Goal: Task Accomplishment & Management: Manage account settings

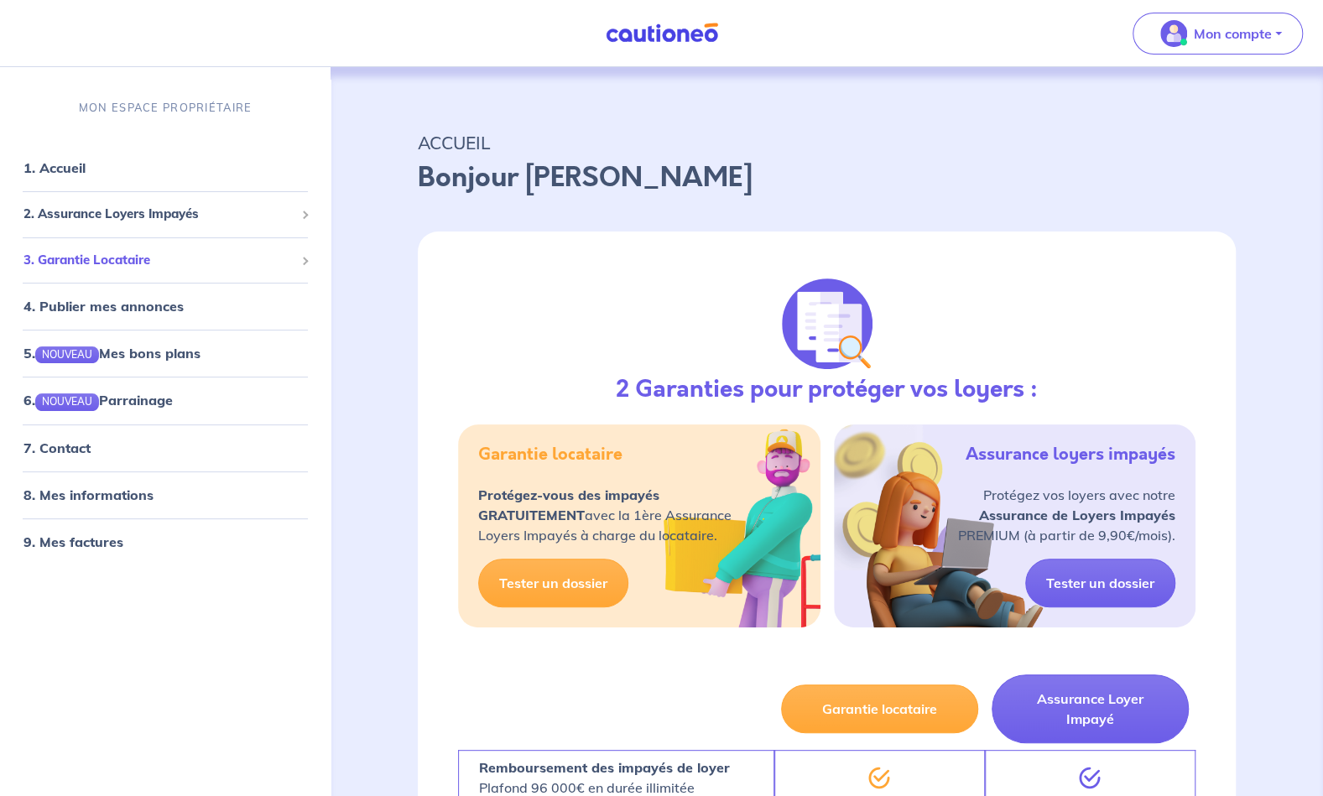
click at [158, 258] on span "3. Garantie Locataire" at bounding box center [158, 260] width 271 height 19
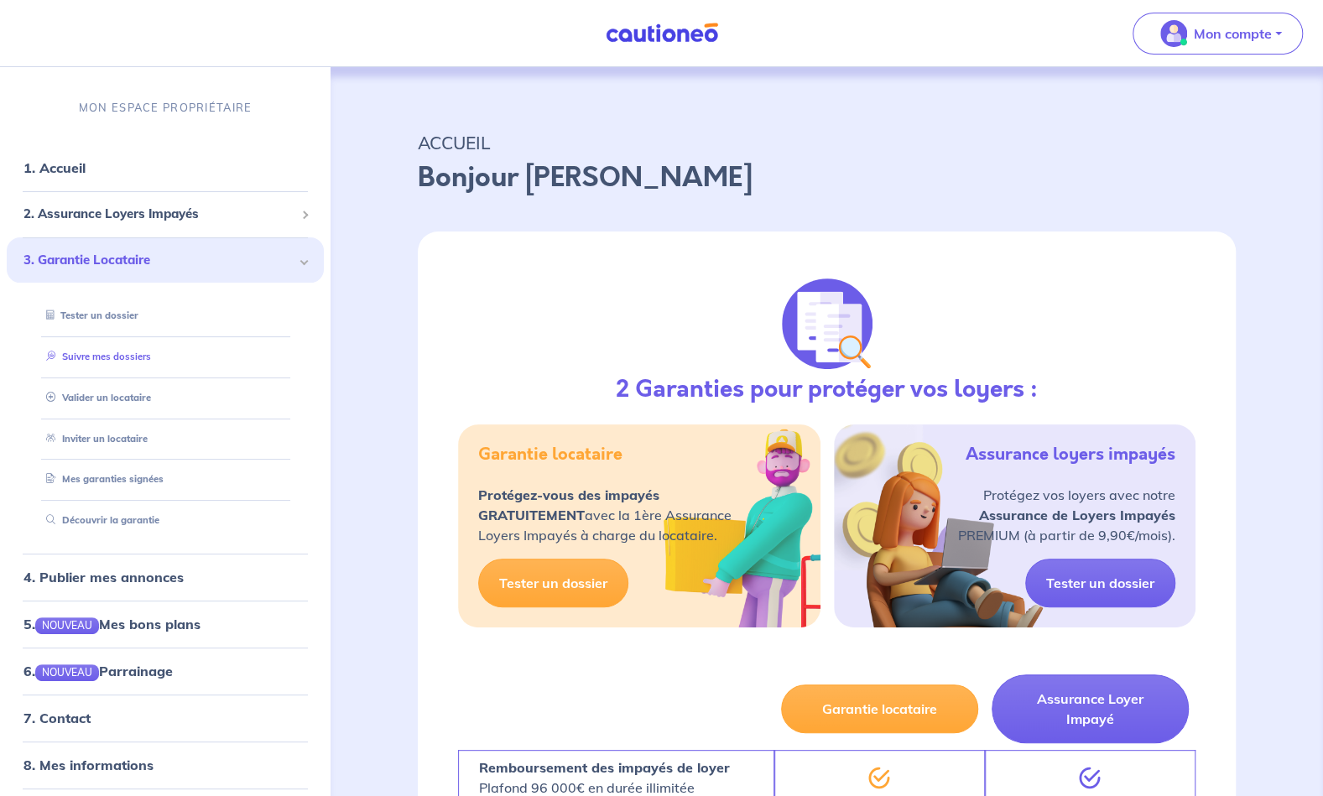
click at [104, 362] on link "Suivre mes dossiers" at bounding box center [95, 357] width 112 height 12
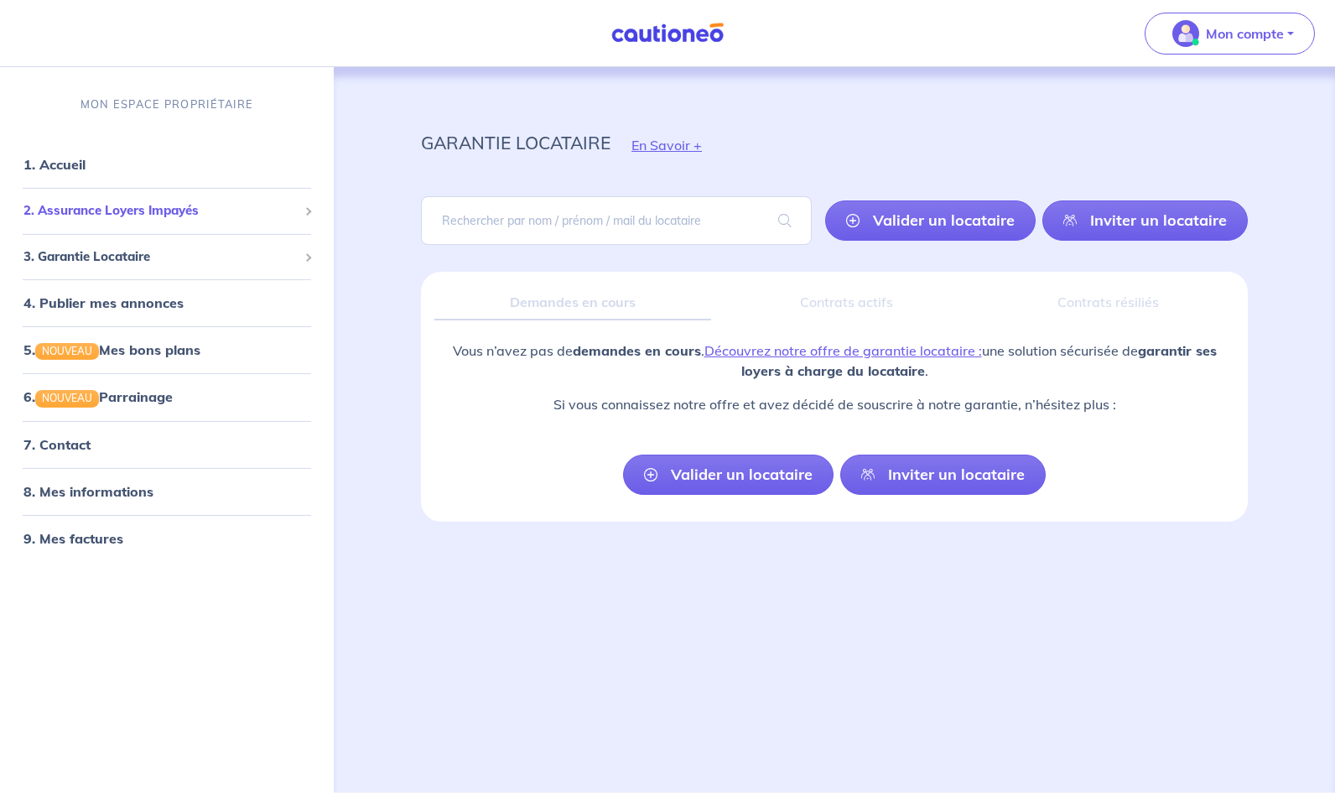
click at [129, 205] on span "2. Assurance Loyers Impayés" at bounding box center [160, 210] width 274 height 19
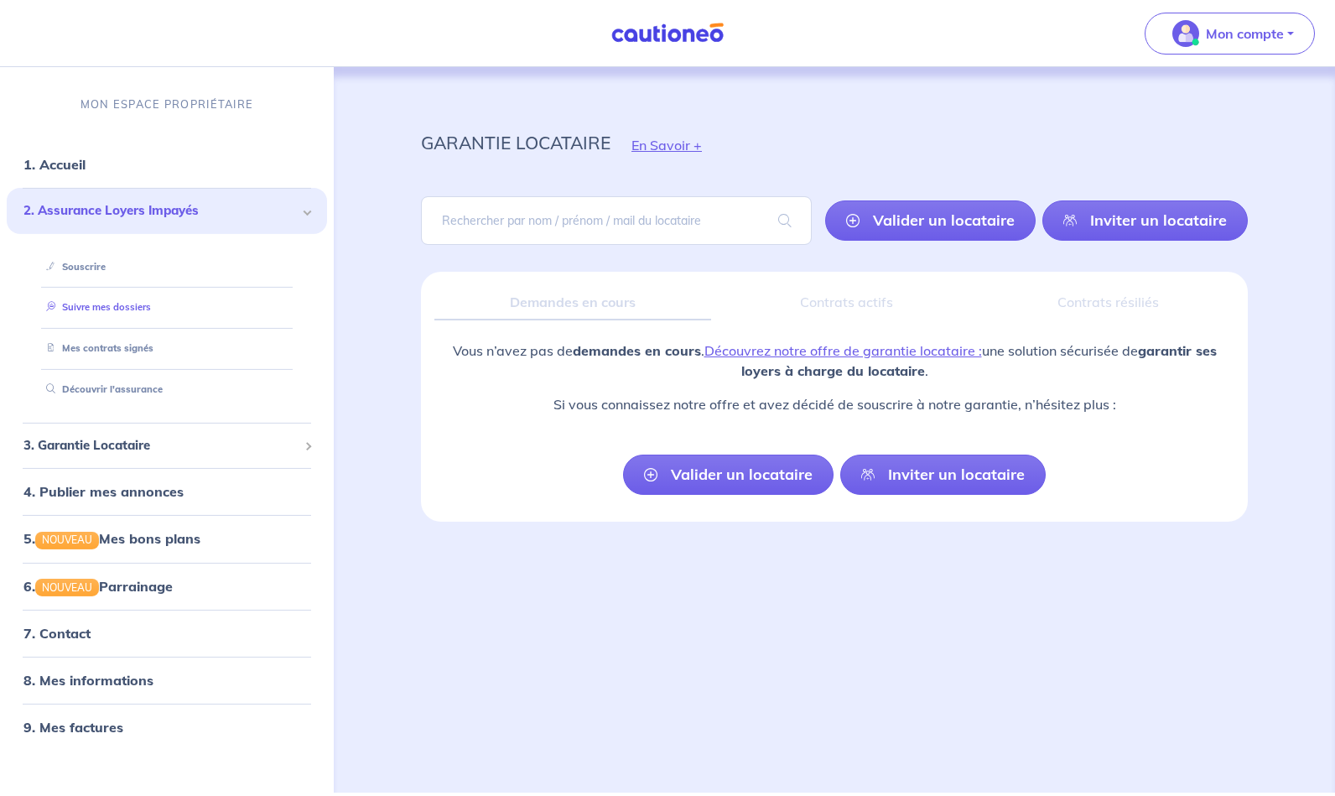
click at [102, 310] on link "Suivre mes dossiers" at bounding box center [95, 307] width 112 height 12
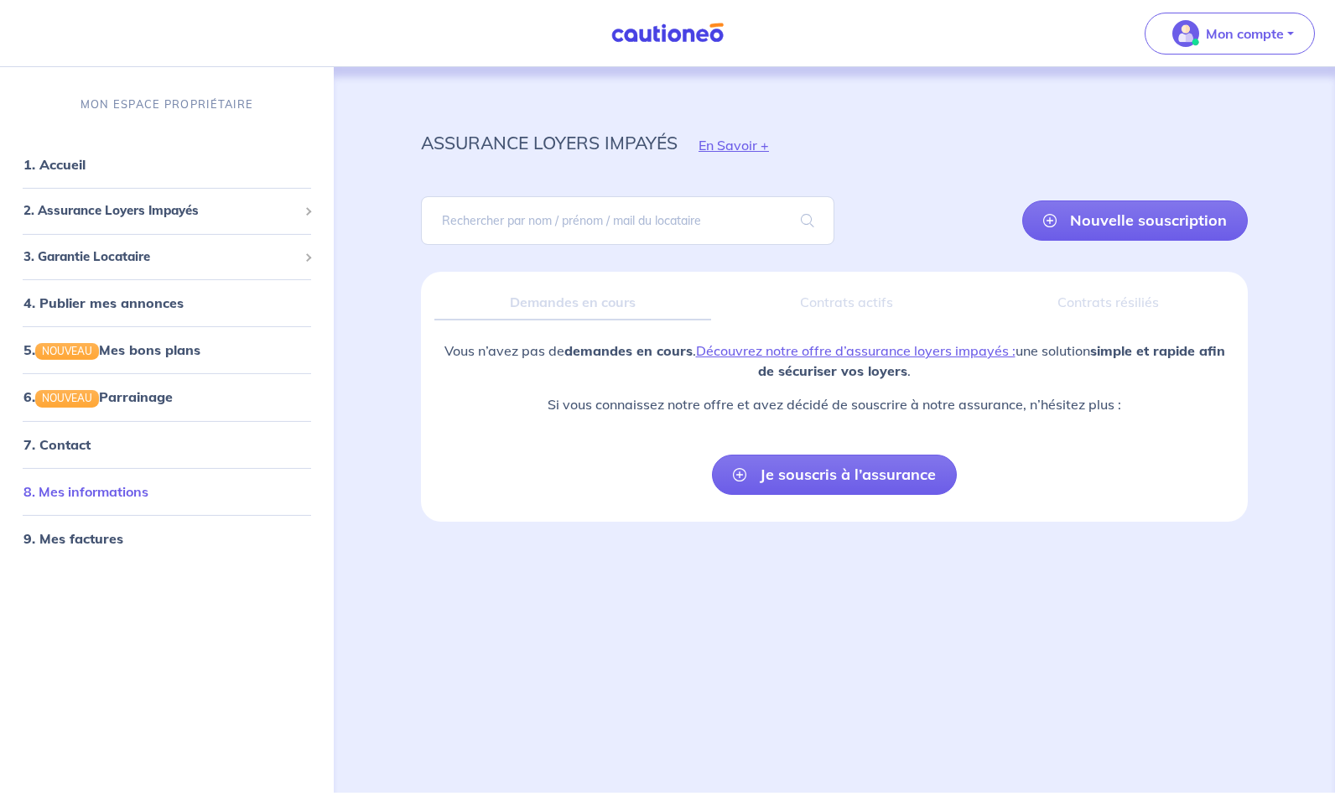
click at [106, 486] on link "8. Mes informations" at bounding box center [85, 490] width 125 height 17
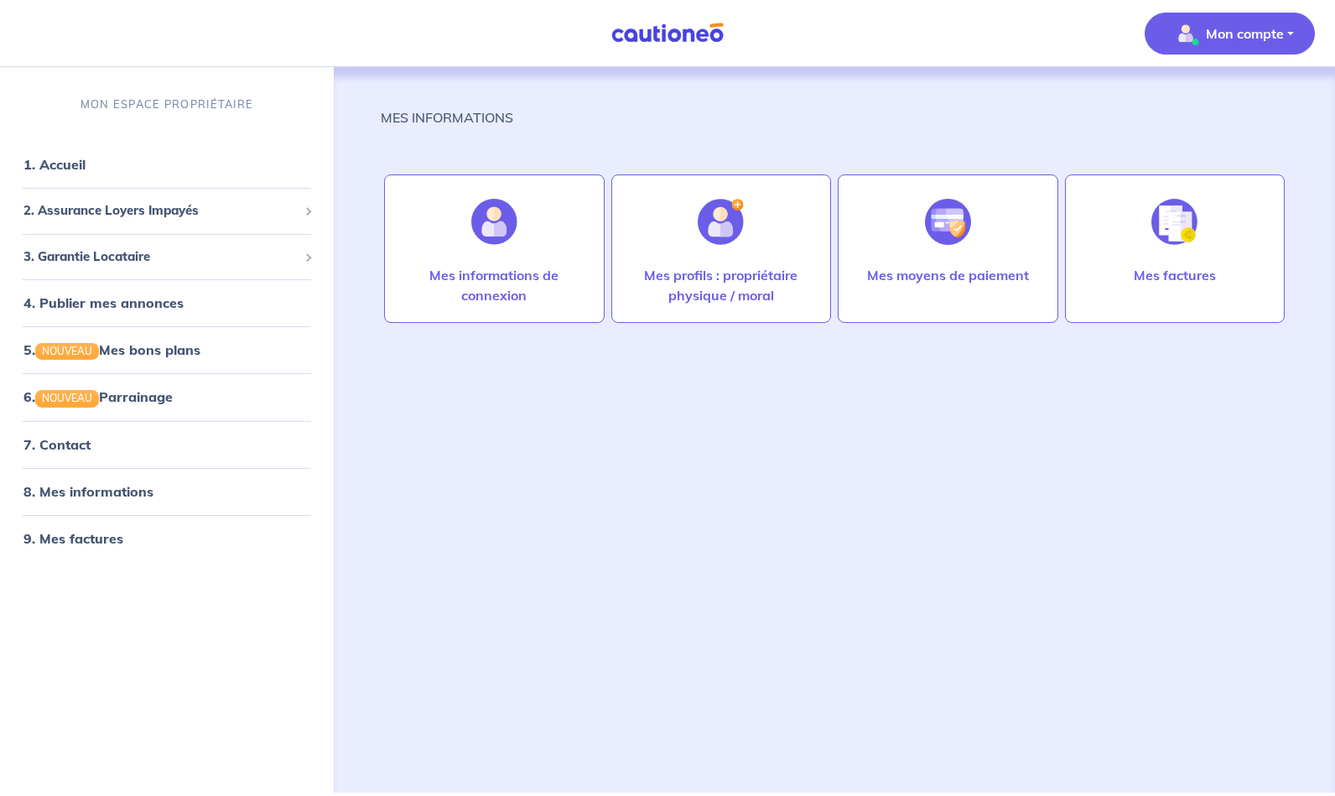
click at [1289, 34] on button "Mon compte" at bounding box center [1230, 34] width 170 height 42
click at [1224, 105] on link "Mes informations" at bounding box center [1213, 104] width 135 height 27
click at [59, 169] on link "1. Accueil" at bounding box center [53, 164] width 61 height 17
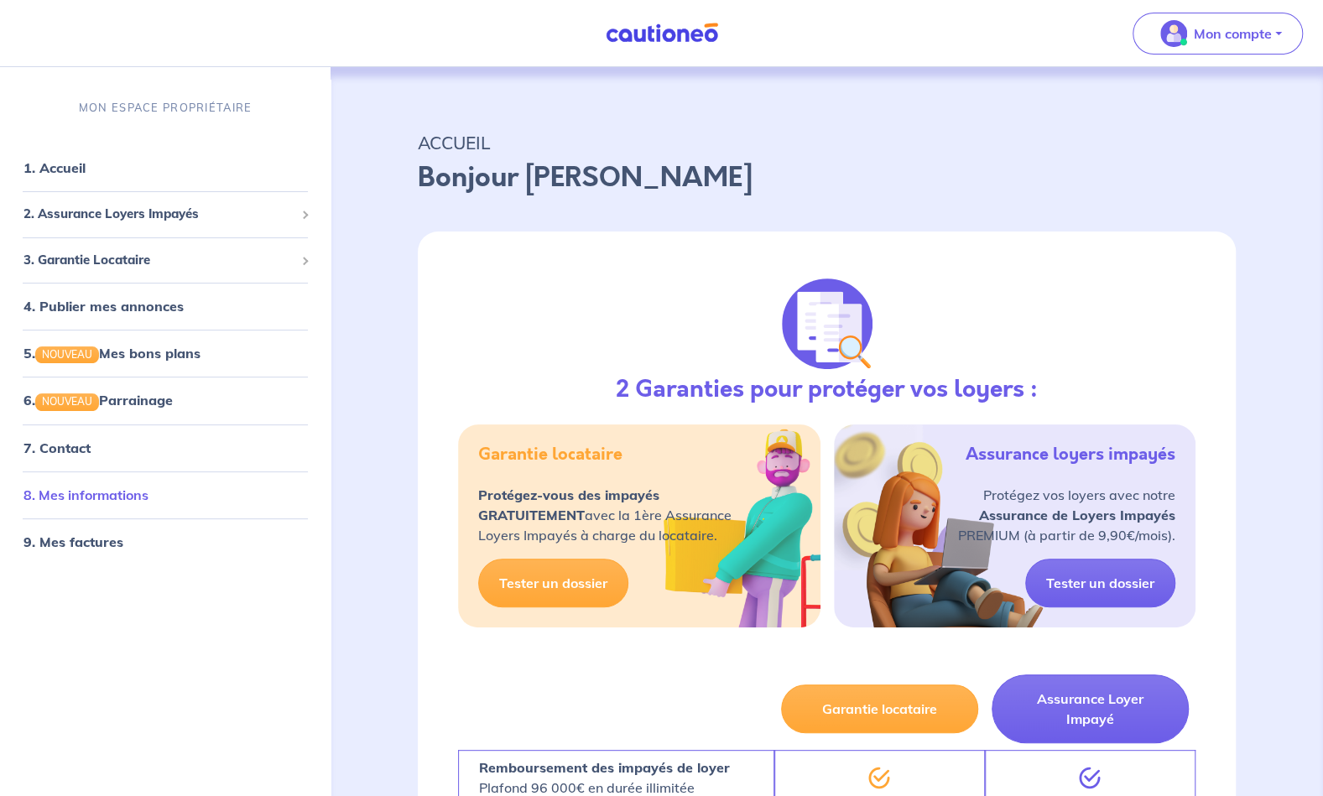
click at [107, 497] on link "8. Mes informations" at bounding box center [85, 494] width 125 height 17
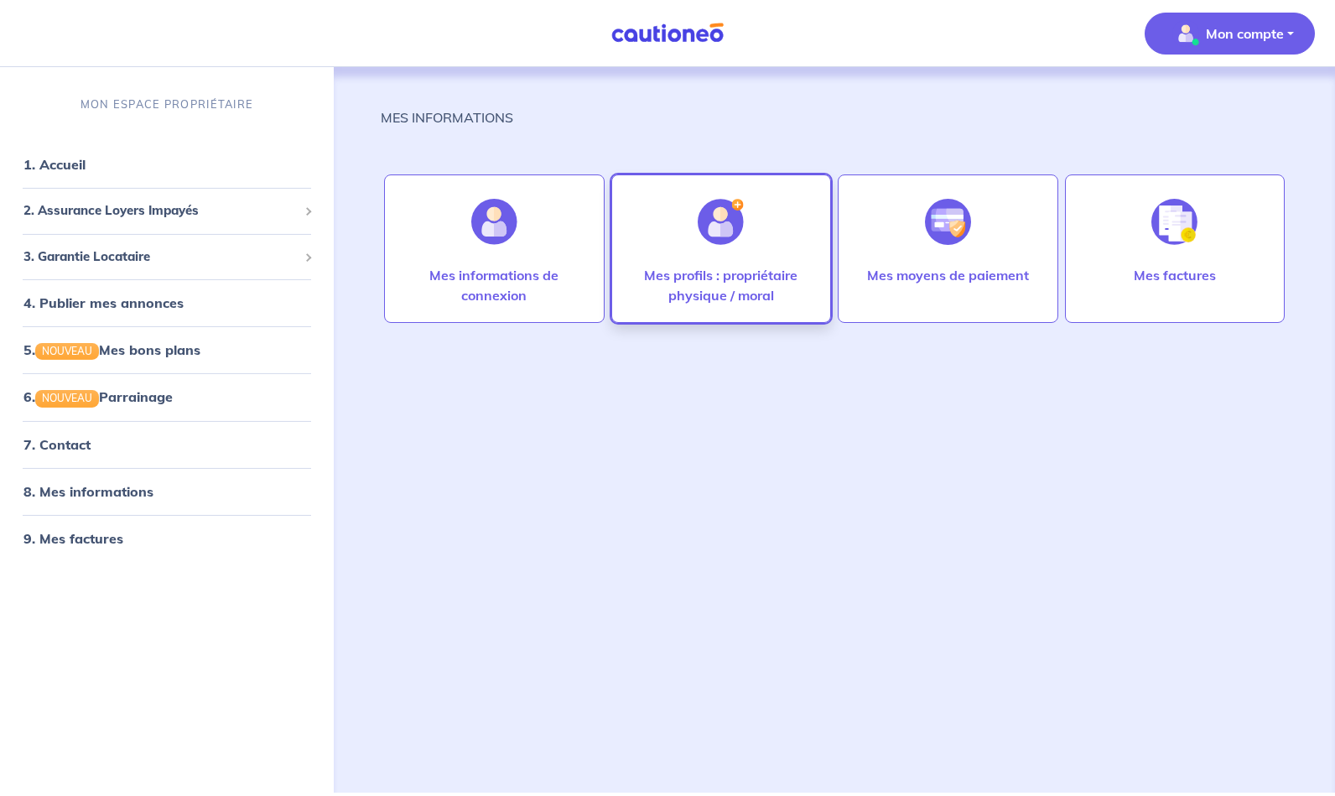
click at [703, 258] on div at bounding box center [720, 222] width 73 height 86
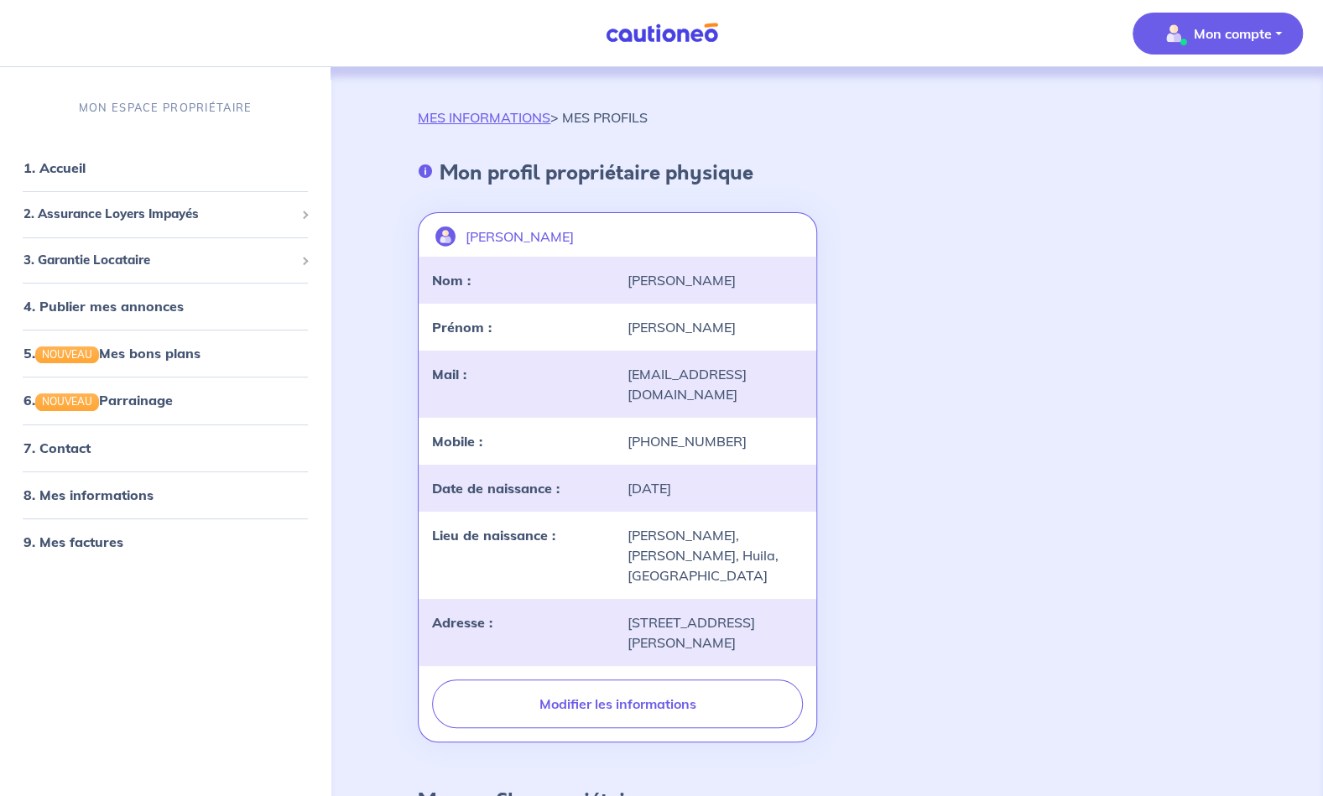
click at [1225, 47] on button "Mon compte" at bounding box center [1217, 34] width 170 height 42
click at [1167, 148] on link "Me déconnecter" at bounding box center [1200, 144] width 135 height 27
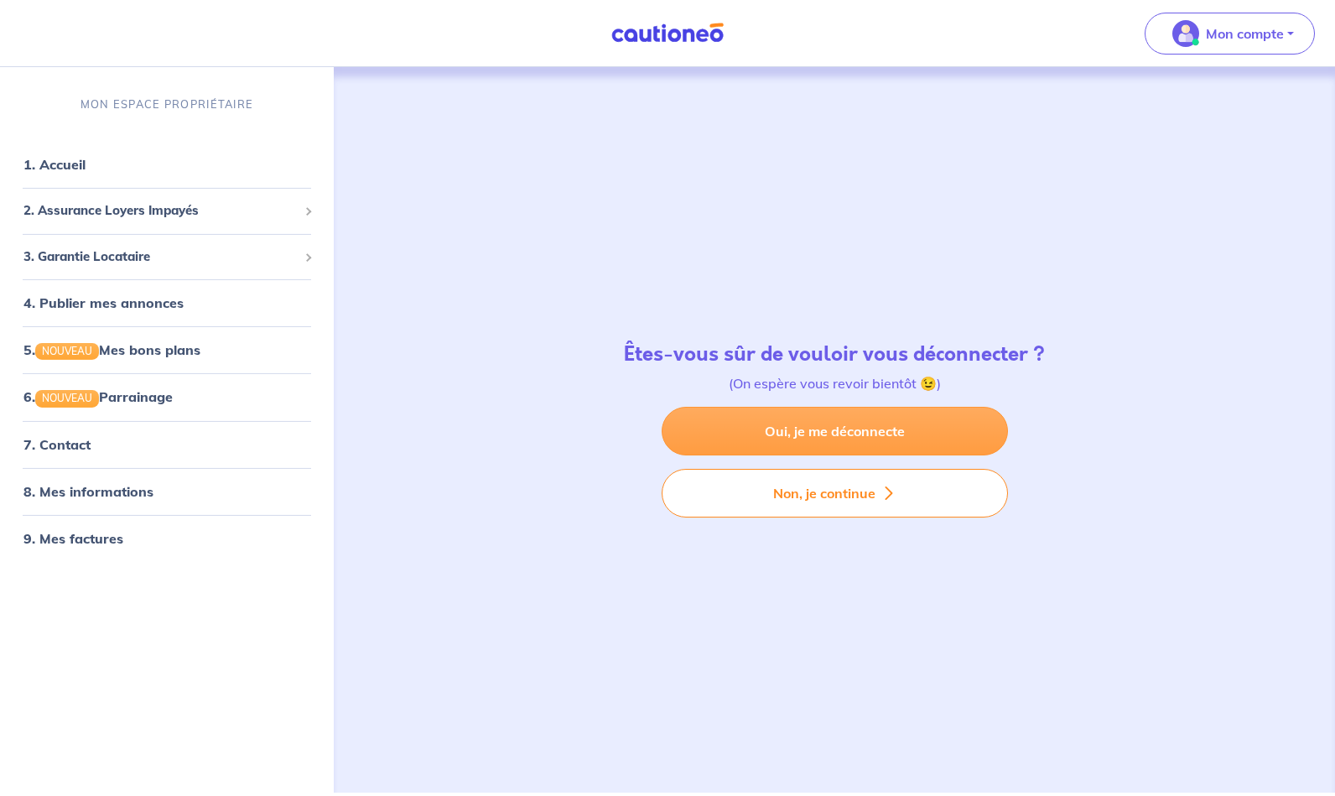
click at [828, 436] on link "Oui, je me déconnecte" at bounding box center [835, 431] width 346 height 49
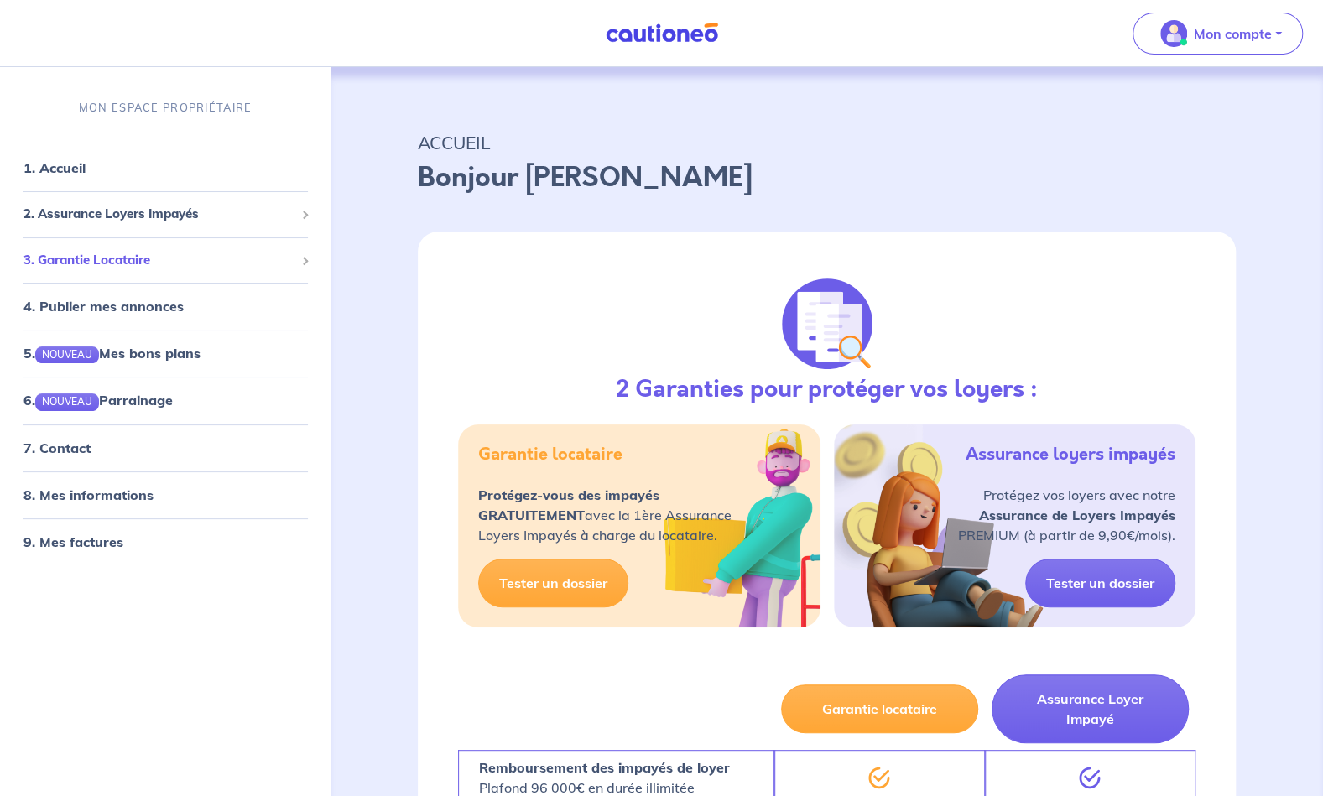
click at [263, 263] on span "3. Garantie Locataire" at bounding box center [158, 260] width 271 height 19
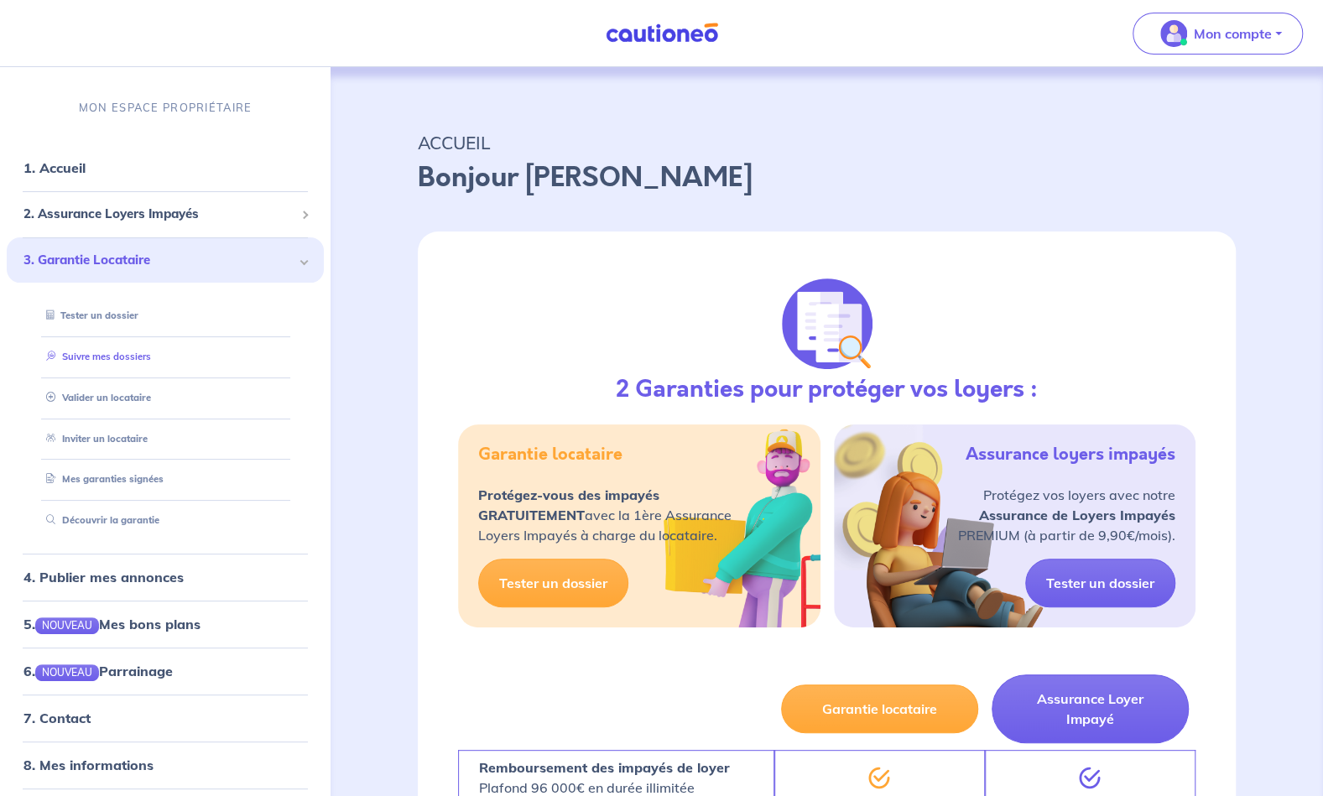
click at [103, 356] on link "Suivre mes dossiers" at bounding box center [95, 357] width 112 height 12
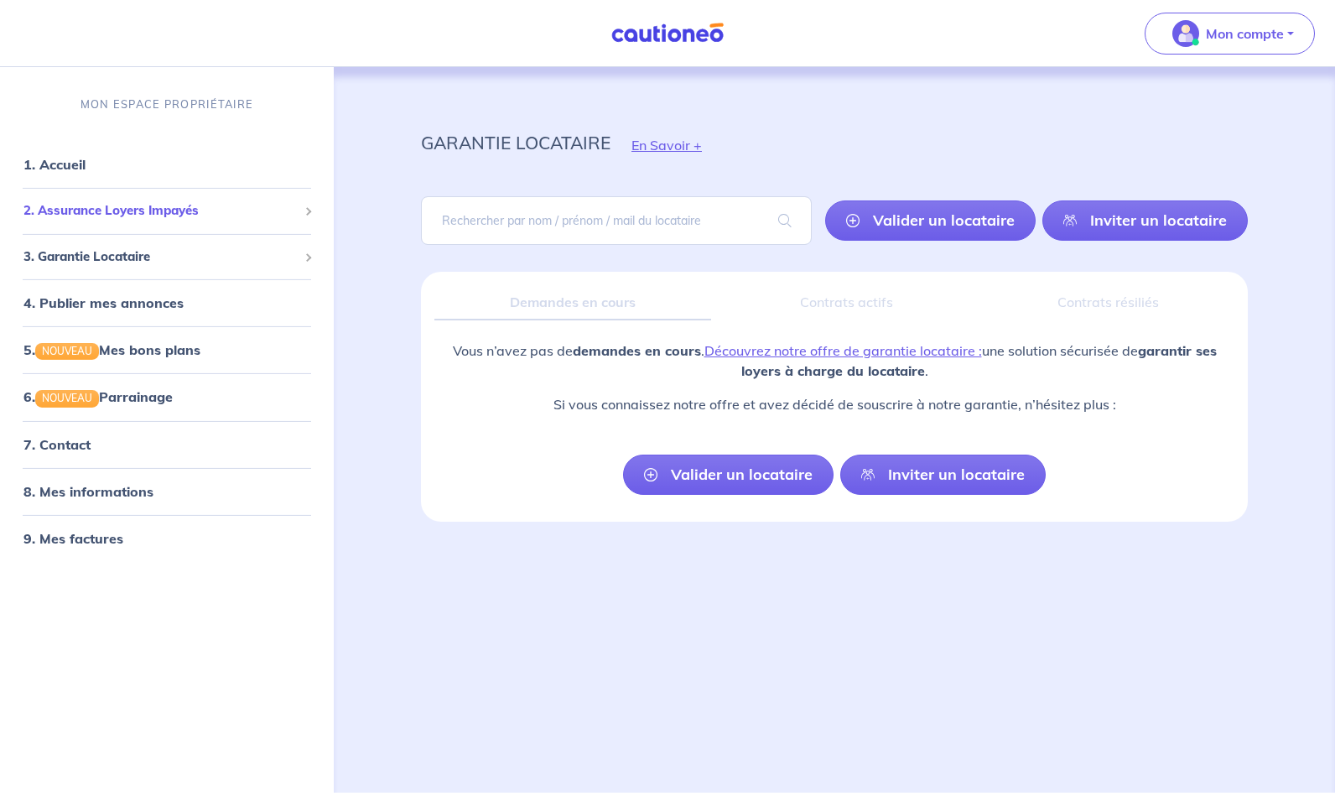
click at [148, 206] on span "2. Assurance Loyers Impayés" at bounding box center [160, 210] width 274 height 19
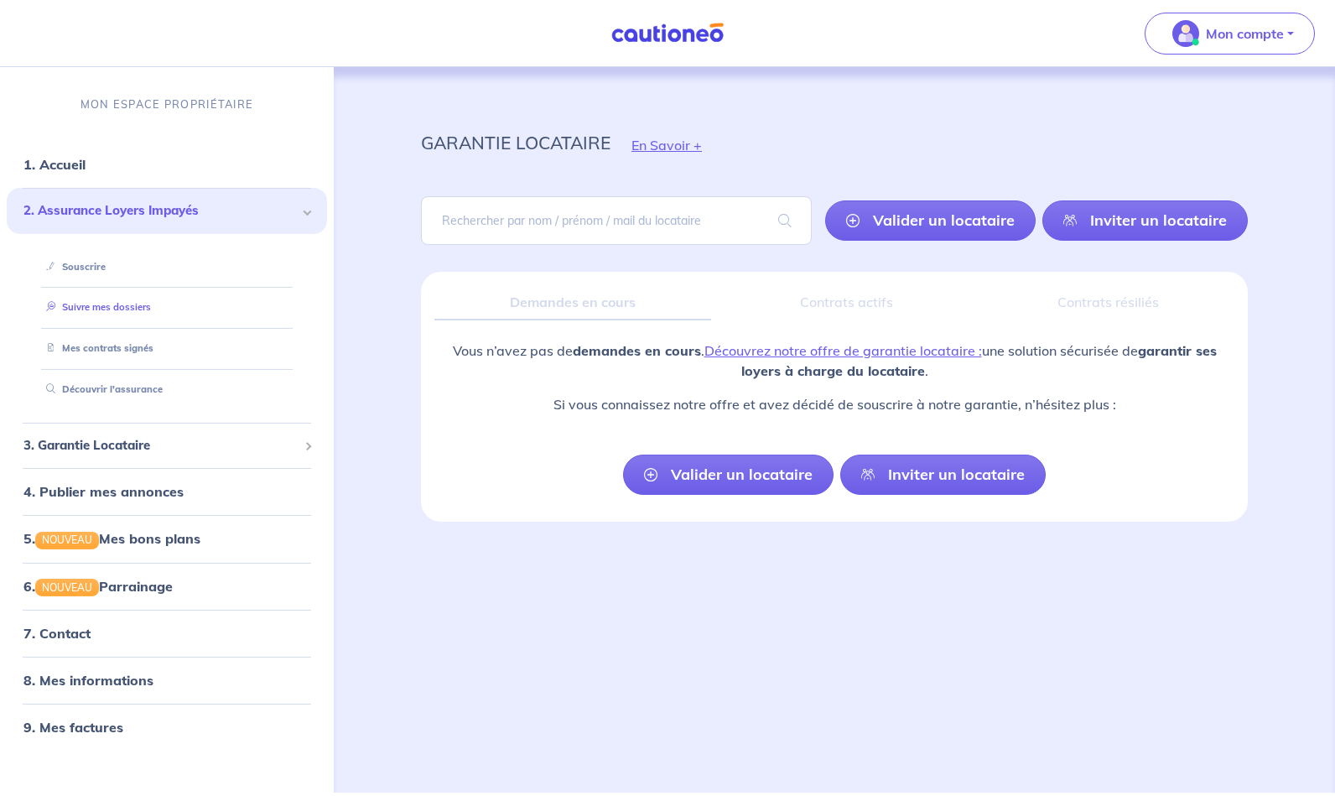
click at [112, 301] on link "Suivre mes dossiers" at bounding box center [95, 307] width 112 height 12
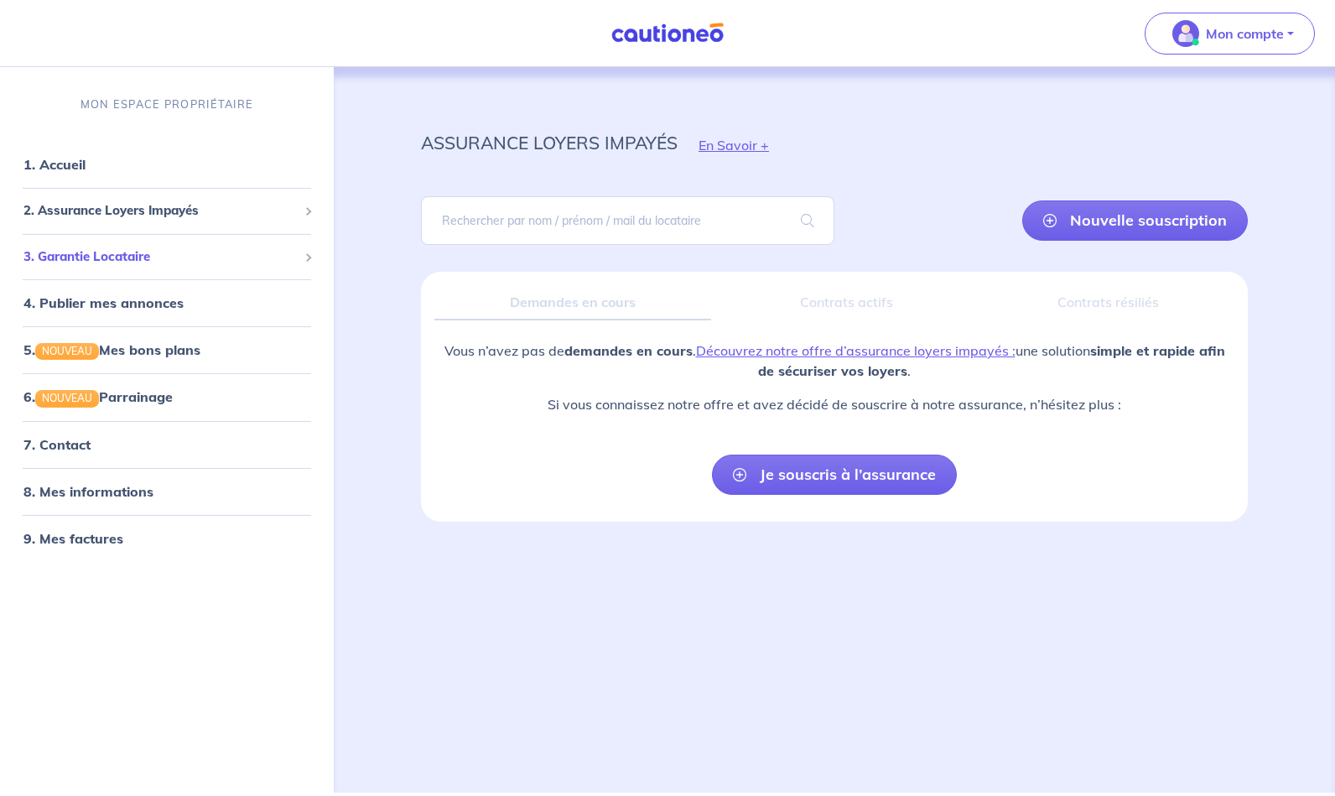
click at [130, 262] on span "3. Garantie Locataire" at bounding box center [160, 256] width 274 height 19
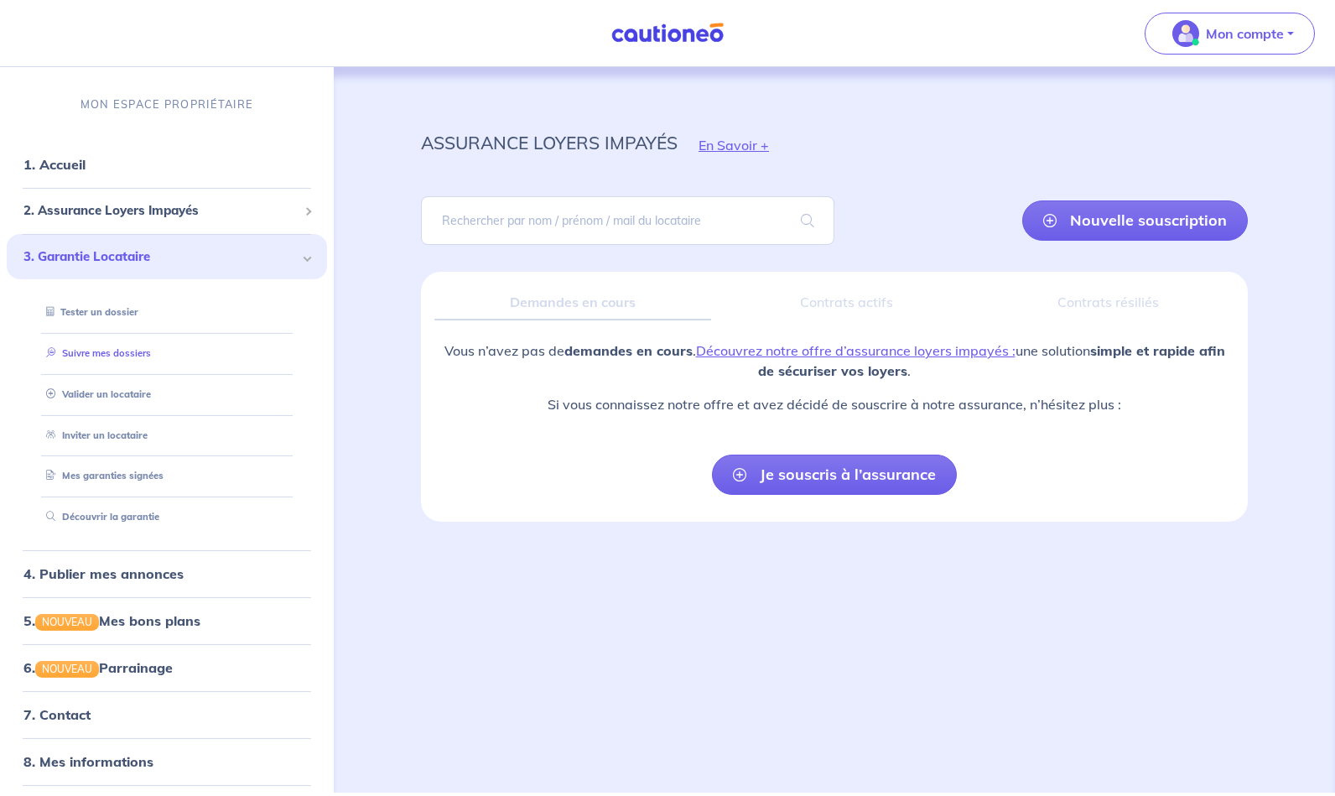
click at [97, 356] on link "Suivre mes dossiers" at bounding box center [95, 353] width 112 height 12
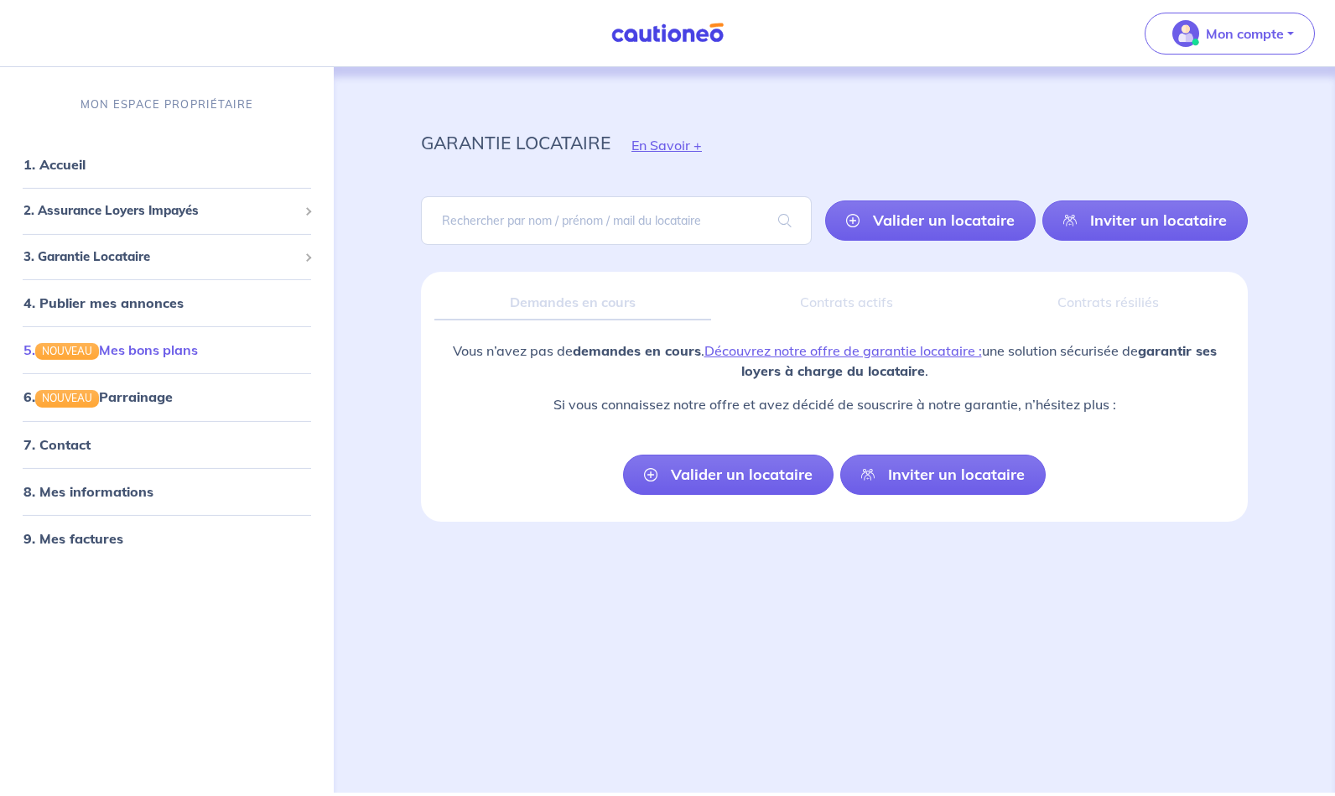
click at [114, 341] on link "5. NOUVEAU Mes bons plans" at bounding box center [110, 349] width 174 height 17
click at [119, 482] on link "8. Mes informations" at bounding box center [85, 490] width 125 height 17
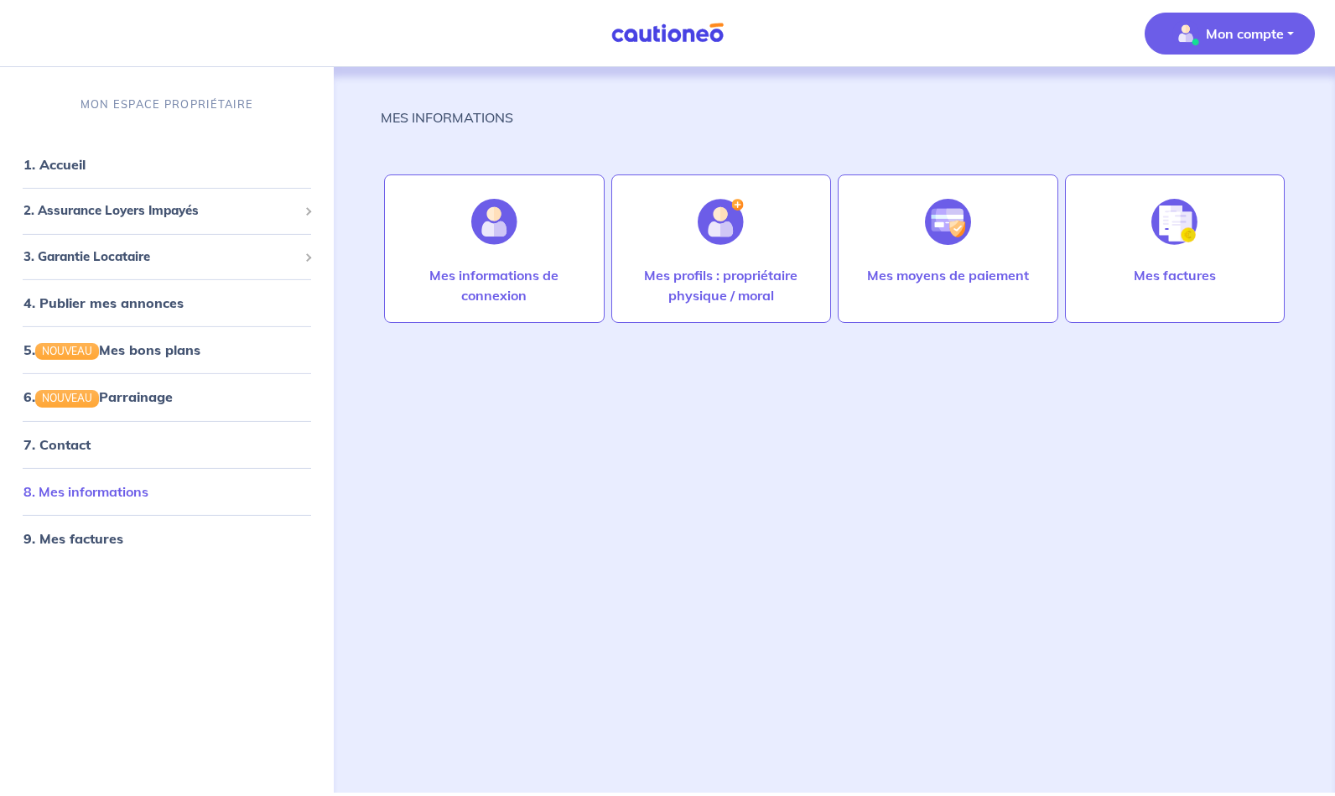
click at [116, 486] on link "8. Mes informations" at bounding box center [85, 490] width 125 height 17
click at [741, 237] on img at bounding box center [721, 222] width 46 height 46
